Goal: Task Accomplishment & Management: Use online tool/utility

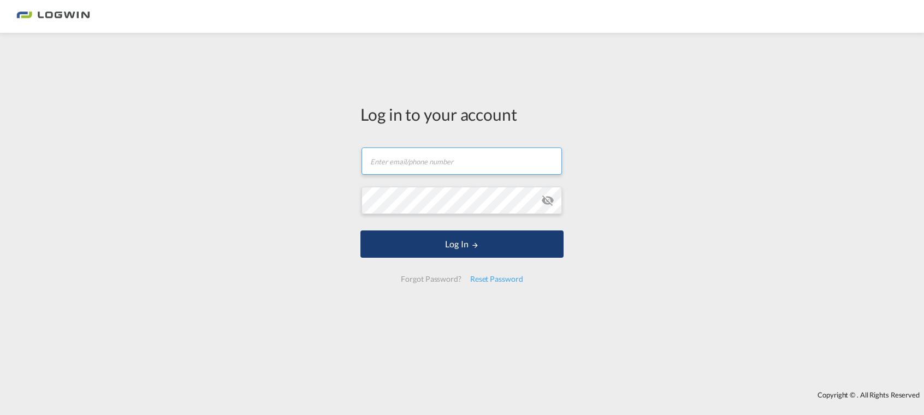
type input "[PERSON_NAME][EMAIL_ADDRESS][PERSON_NAME][DOMAIN_NAME]"
click at [471, 251] on button "Log In" at bounding box center [461, 243] width 203 height 27
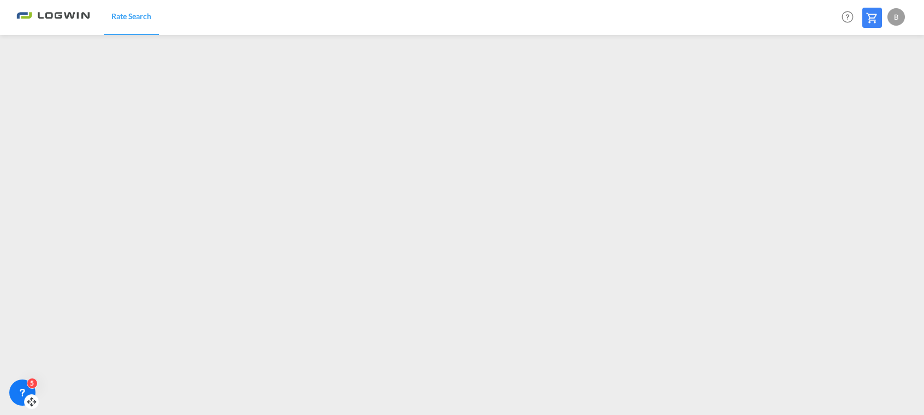
click at [27, 380] on div "5" at bounding box center [32, 383] width 11 height 11
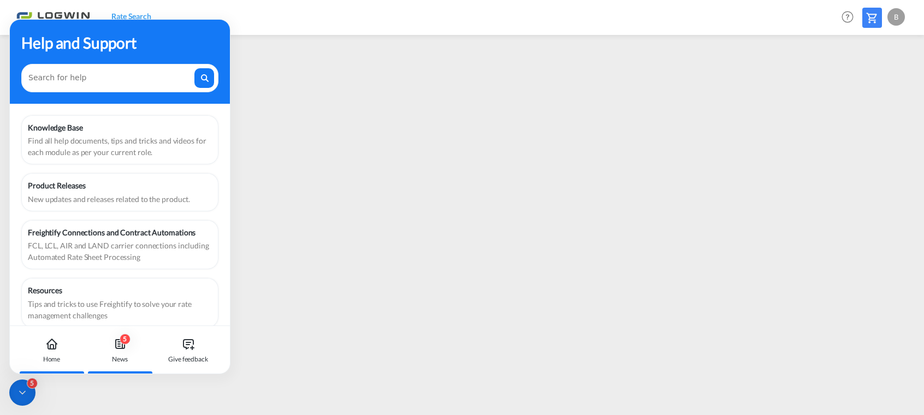
click at [116, 344] on icon at bounding box center [120, 343] width 13 height 13
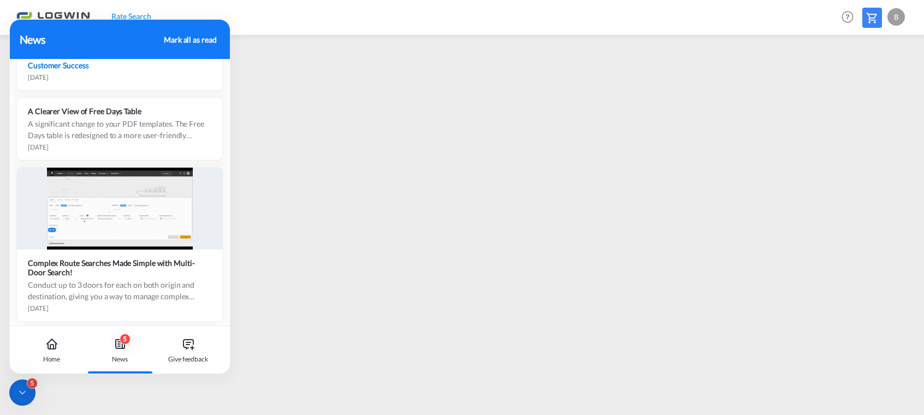
scroll to position [1496, 0]
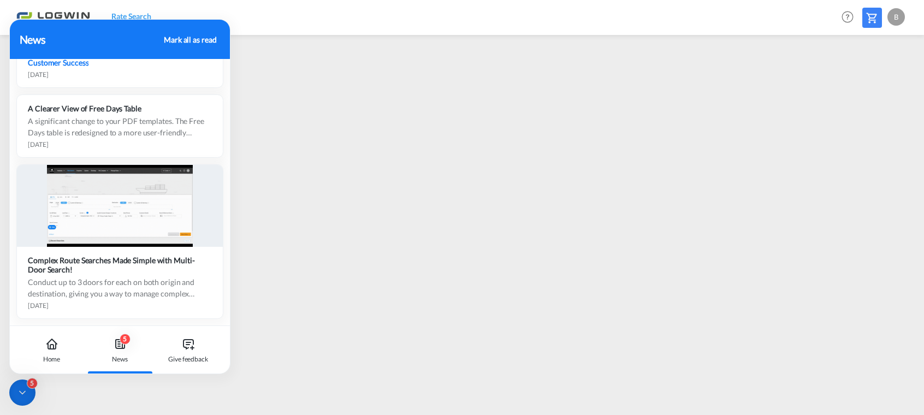
click at [16, 403] on div "5" at bounding box center [22, 392] width 26 height 26
